Goal: Find specific page/section: Find specific page/section

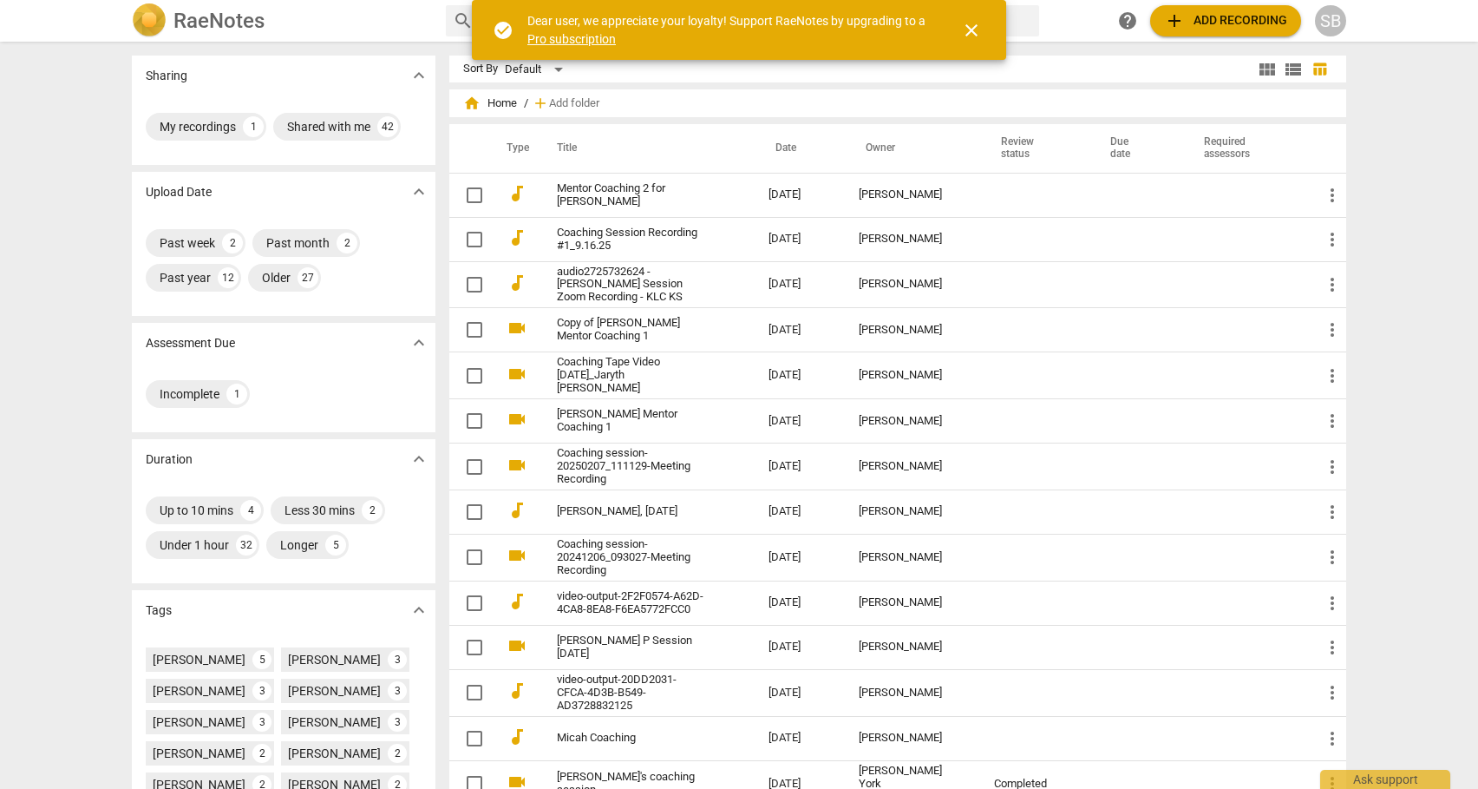
click at [1378, 115] on div "Sharing expand_more My recordings 1 Shared with me 42 Upload Date expand_more P…" at bounding box center [739, 415] width 1478 height 745
click at [981, 29] on span "close" at bounding box center [971, 30] width 21 height 21
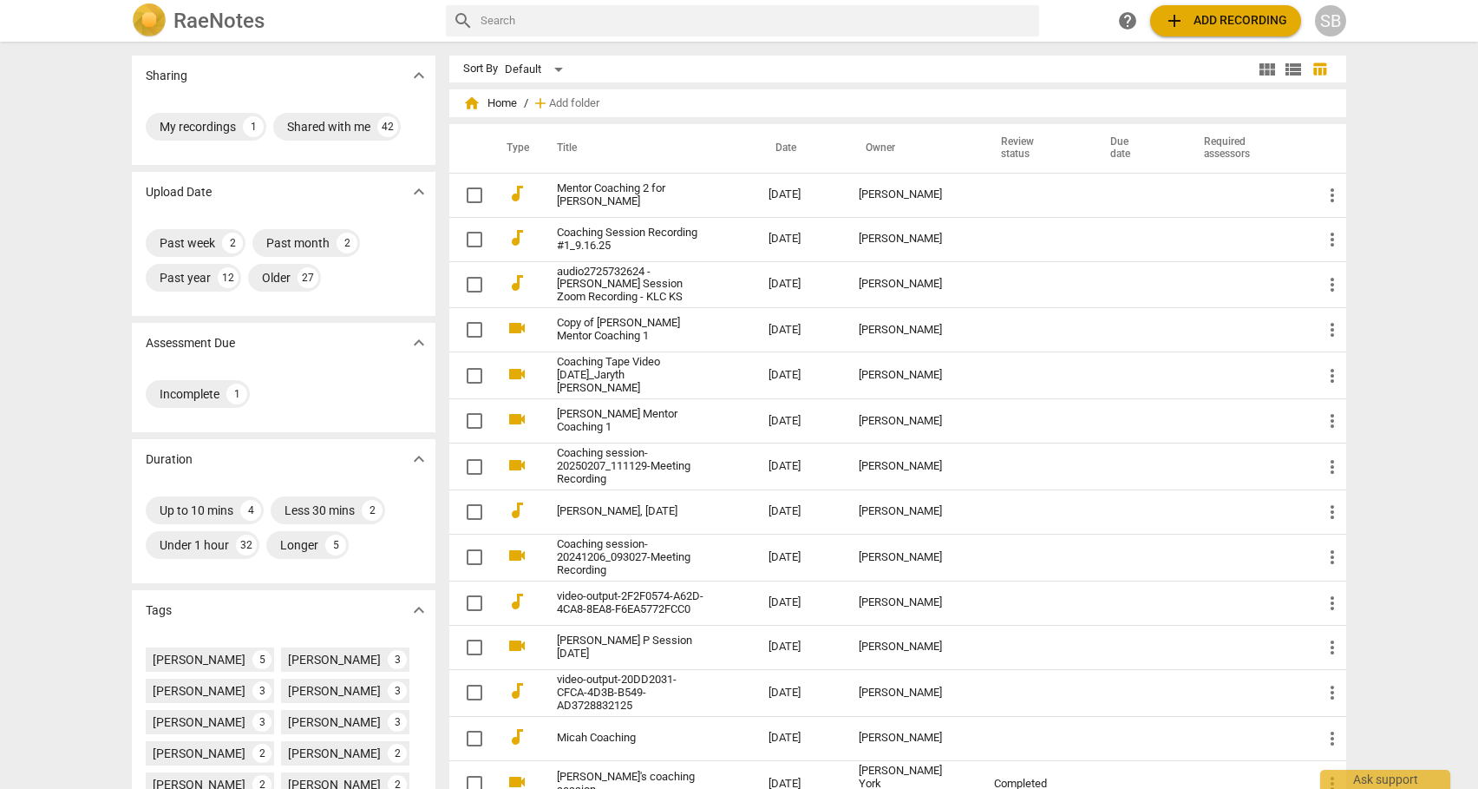
click at [635, 20] on input "text" at bounding box center [757, 21] width 552 height 28
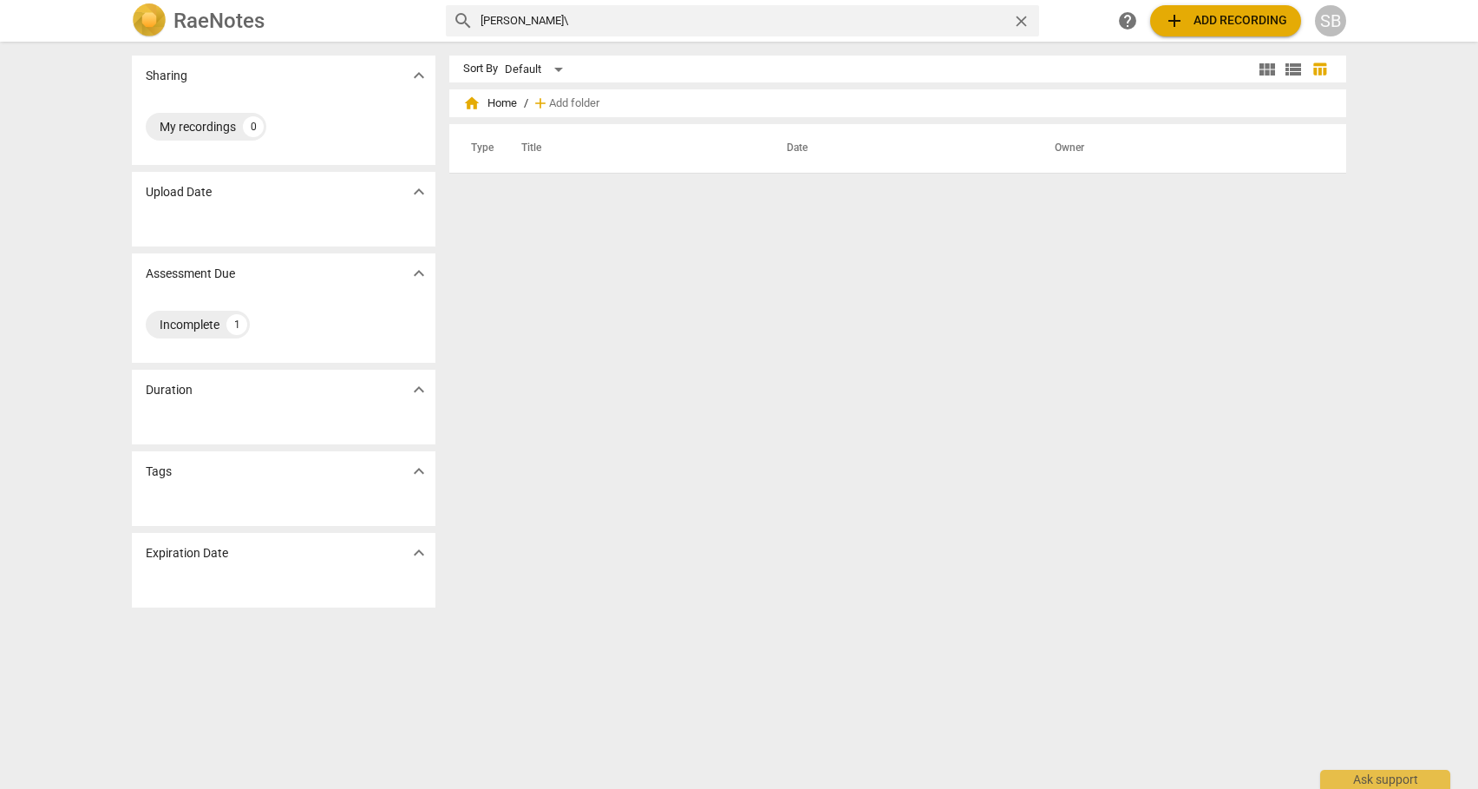
type input "[PERSON_NAME]"
click at [1024, 21] on span "close" at bounding box center [1021, 21] width 18 height 18
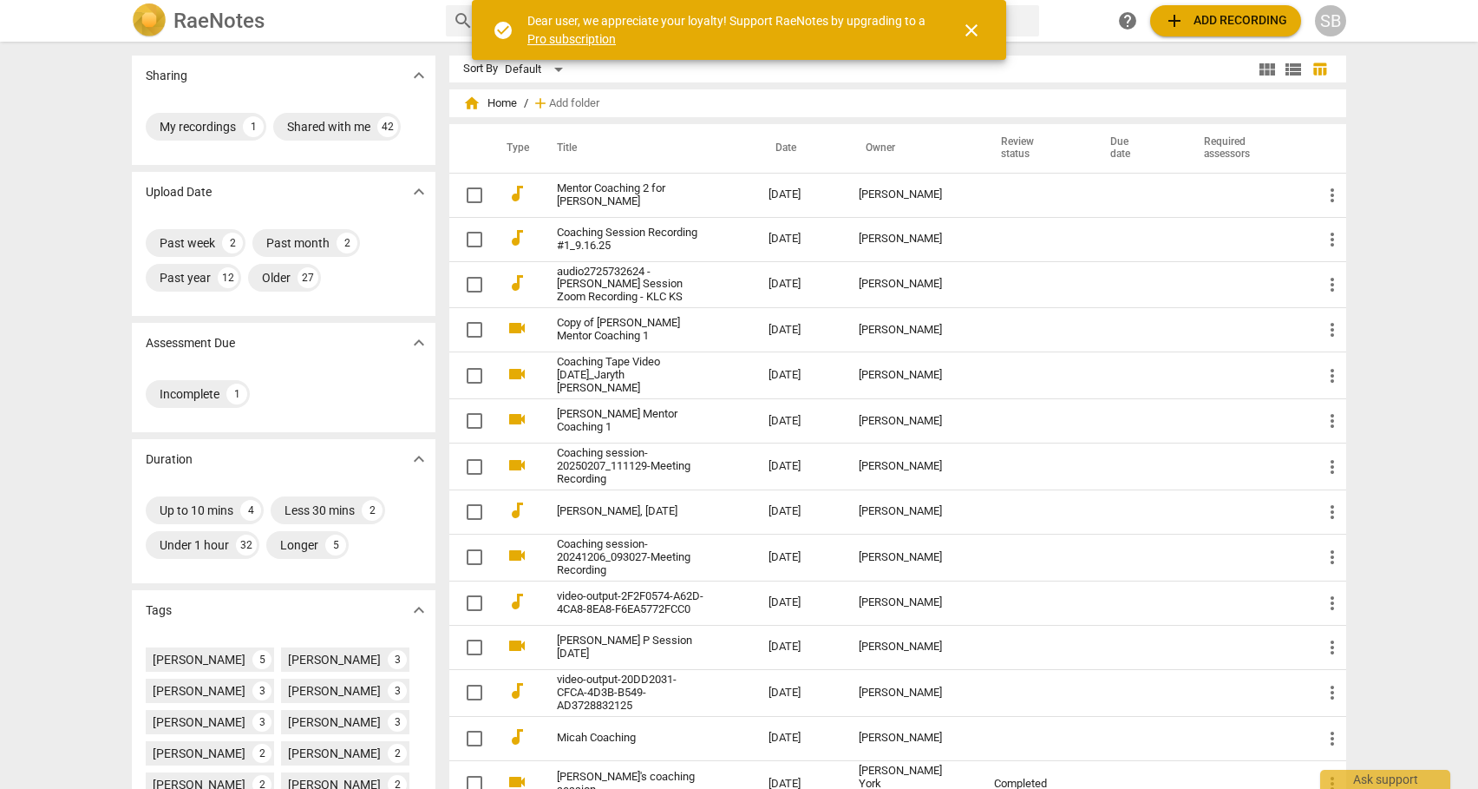
click at [360, 7] on div "RaeNotes" at bounding box center [282, 20] width 300 height 35
